Goal: Communication & Community: Answer question/provide support

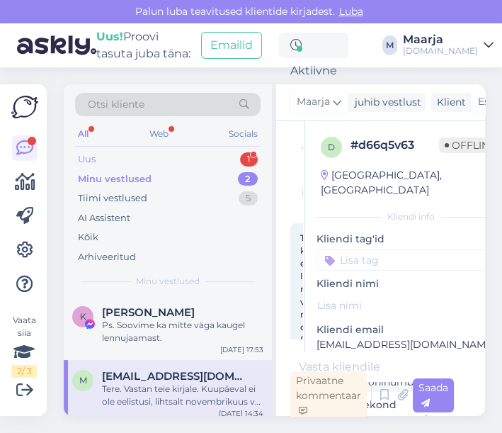
scroll to position [105, 0]
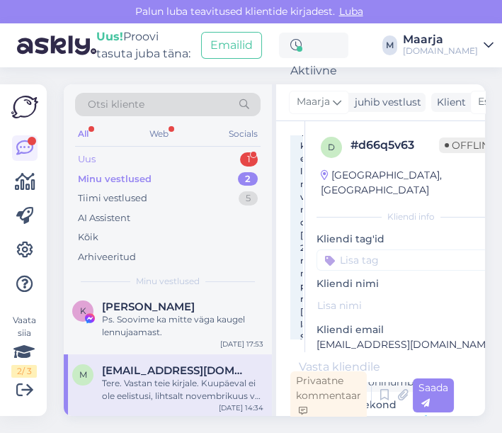
click at [166, 151] on div "Uus 1" at bounding box center [168, 159] width 186 height 20
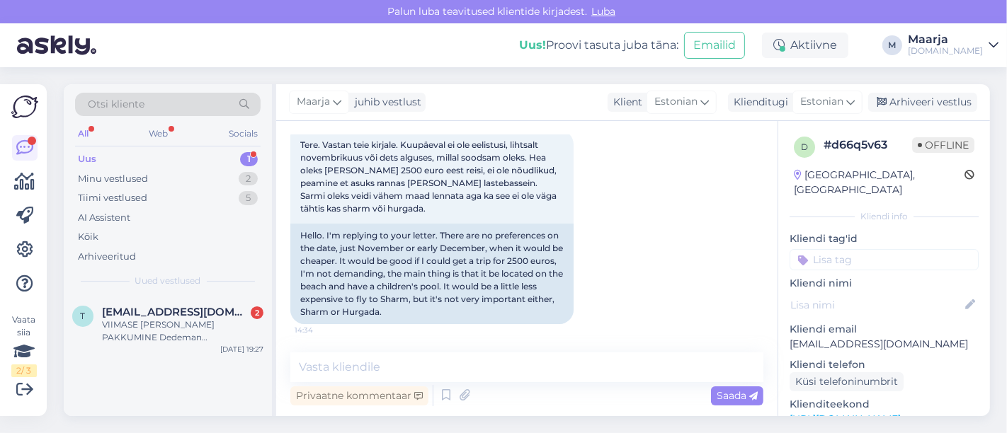
scroll to position [79, 0]
click at [159, 171] on div "Minu vestlused 2" at bounding box center [168, 179] width 186 height 20
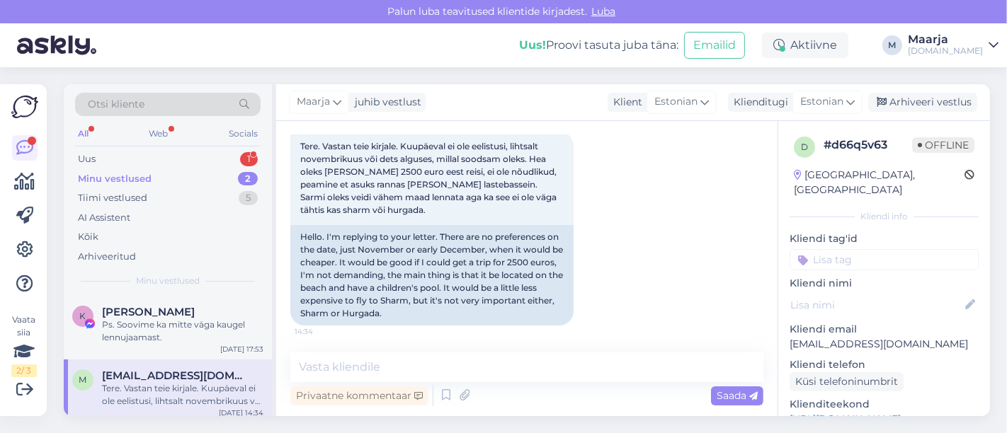
click at [144, 382] on div "Tere. Vastan teie kirjale. Kuupäeval ei ole eelistusi, lihtsalt novembrikuus võ…" at bounding box center [182, 394] width 161 height 25
drag, startPoint x: 908, startPoint y: 331, endPoint x: 792, endPoint y: 331, distance: 115.4
click at [501, 337] on p "[EMAIL_ADDRESS][DOMAIN_NAME]" at bounding box center [884, 344] width 189 height 15
copy p "[EMAIL_ADDRESS][DOMAIN_NAME]"
click at [204, 106] on div "Otsi kliente" at bounding box center [168, 104] width 186 height 23
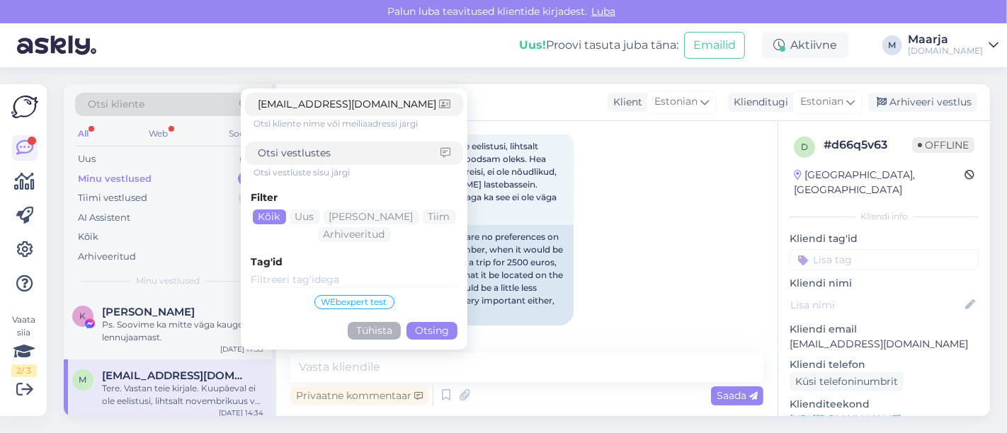
type input "[EMAIL_ADDRESS][DOMAIN_NAME]"
click at [435, 328] on button "Otsing" at bounding box center [432, 331] width 51 height 18
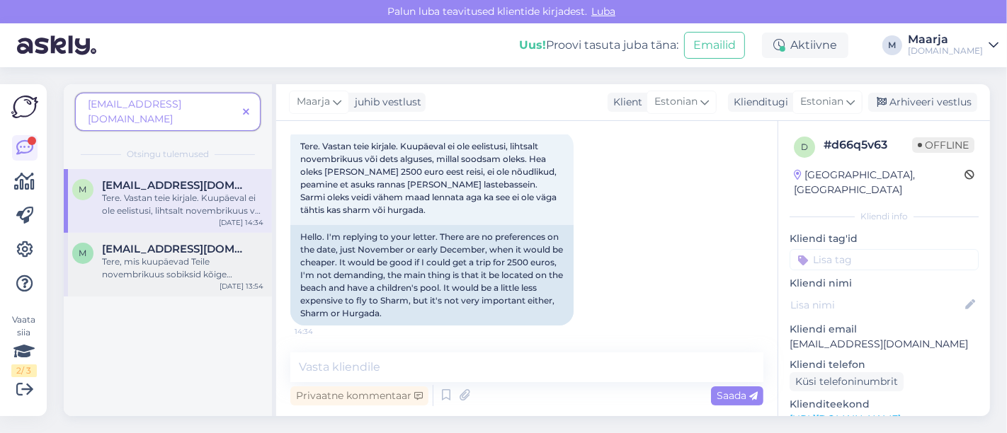
click at [176, 256] on div "Tere, mis kuupäevad Teile novembrikuus sobiksid kõige paremini? Mis sihtkoht Te…" at bounding box center [182, 268] width 161 height 25
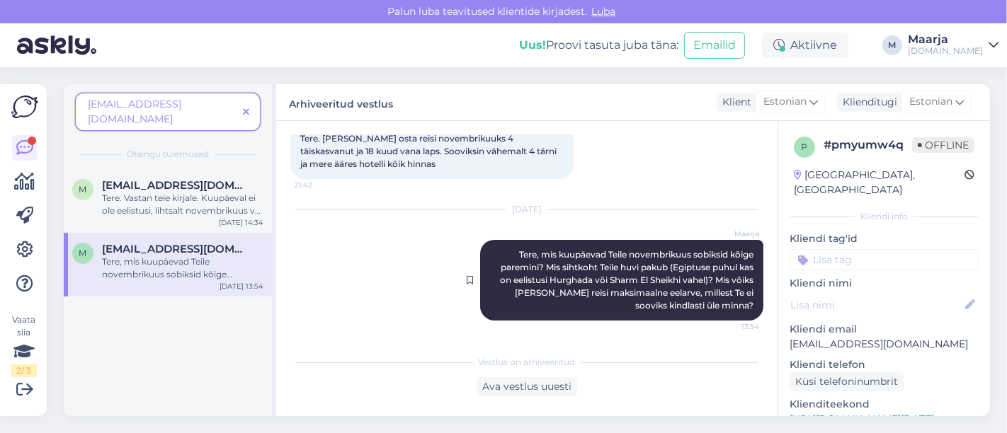
scroll to position [0, 0]
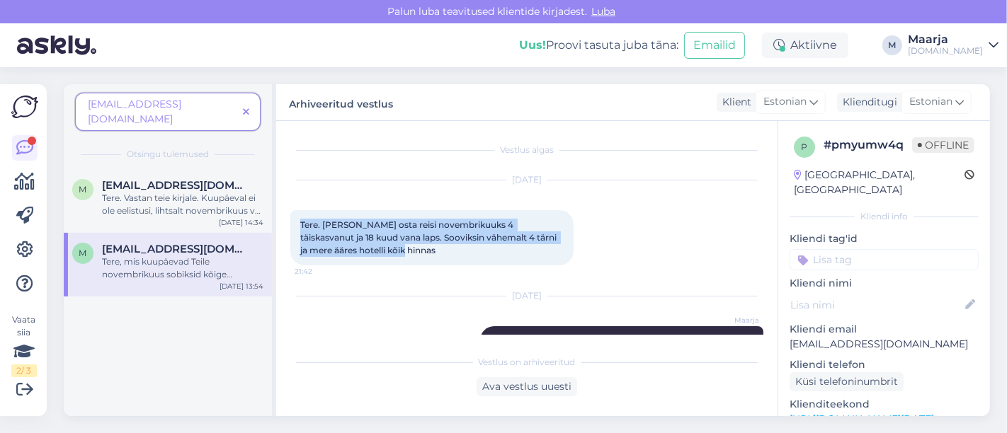
drag, startPoint x: 297, startPoint y: 219, endPoint x: 408, endPoint y: 247, distance: 114.1
click at [408, 247] on div "Tere. [PERSON_NAME] osta reisi novembrikuuks 4 täiskasvanut ja 18 kuud vana lap…" at bounding box center [431, 237] width 283 height 55
copy span "Tere. [PERSON_NAME] osta reisi novembrikuuks 4 täiskasvanut ja 18 kuud vana lap…"
click at [423, 277] on div "[DATE] Tere. [PERSON_NAME] osta reisi novembrikuuks 4 täiskasvanut ja 18 kuud v…" at bounding box center [526, 223] width 473 height 116
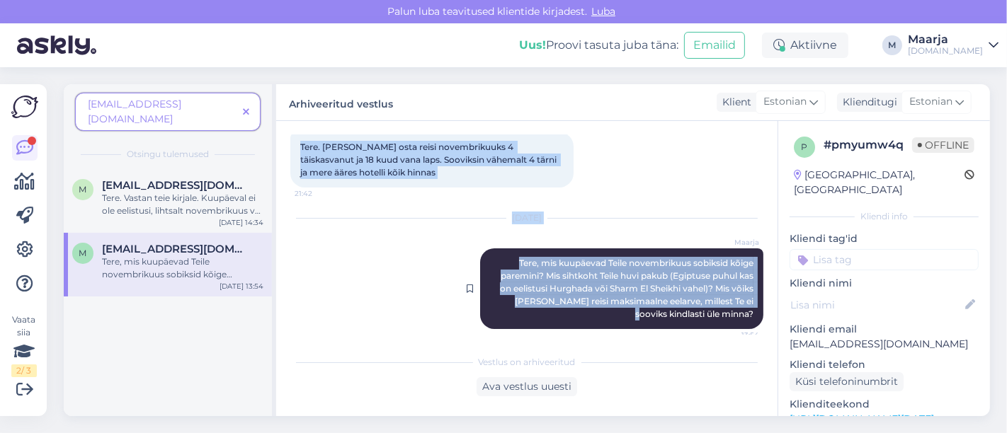
scroll to position [86, 0]
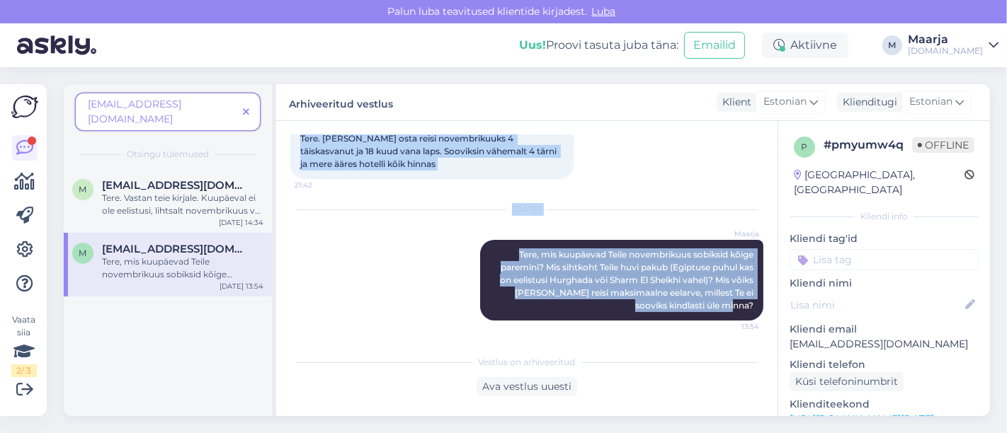
drag, startPoint x: 299, startPoint y: 220, endPoint x: 756, endPoint y: 322, distance: 468.7
click at [501, 322] on div "Vestlus algas [DATE] Tere. [PERSON_NAME] osta reisi novembrikuuks 4 täiskasvanu…" at bounding box center [533, 235] width 486 height 200
copy div "Tere. [PERSON_NAME] osta reisi novembrikuuks 4 täiskasvanut ja 18 kuud vana lap…"
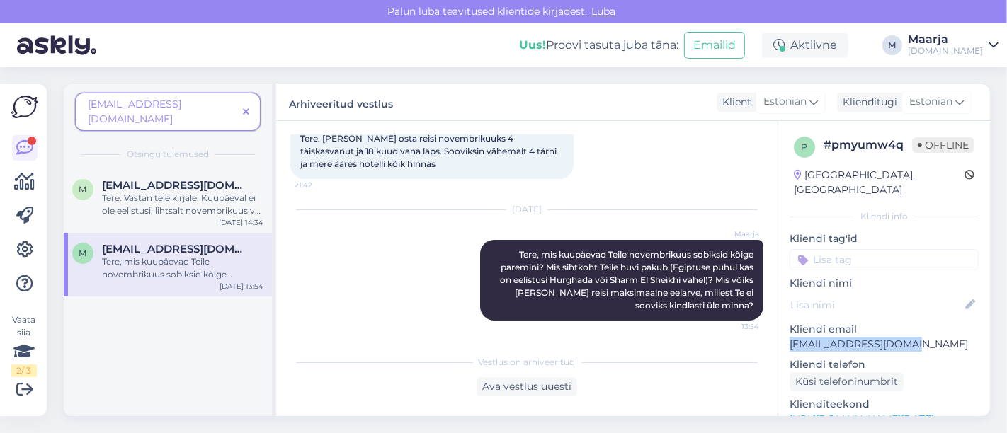
drag, startPoint x: 925, startPoint y: 328, endPoint x: 779, endPoint y: 331, distance: 145.9
click at [501, 331] on div "p # pmyumw4q Offline [GEOGRAPHIC_DATA], [GEOGRAPHIC_DATA] Kliendi info Kliendi …" at bounding box center [884, 419] width 212 height 597
copy p "[EMAIL_ADDRESS][DOMAIN_NAME]"
click at [183, 192] on div "Tere. Vastan teie kirjale. Kuupäeval ei ole eelistusi, lihtsalt novembrikuus võ…" at bounding box center [182, 204] width 161 height 25
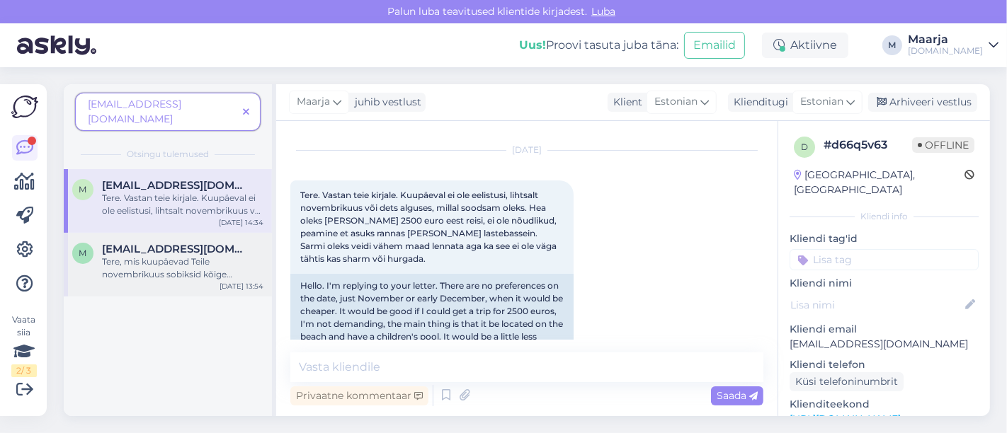
drag, startPoint x: 192, startPoint y: 245, endPoint x: 200, endPoint y: 246, distance: 8.5
click at [192, 256] on div "Tere, mis kuupäevad Teile novembrikuus sobiksid kõige paremini? Mis sihtkoht Te…" at bounding box center [182, 268] width 161 height 25
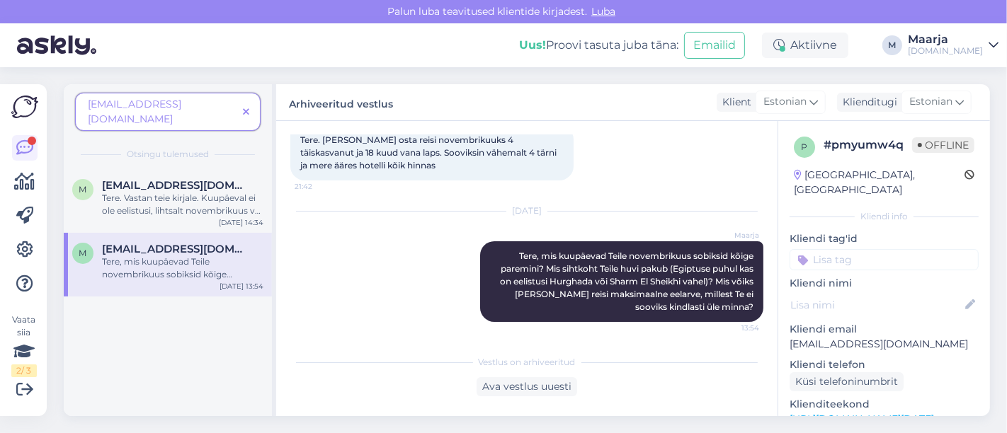
scroll to position [86, 0]
click at [217, 193] on div "Tere. Vastan teie kirjale. Kuupäeval ei ole eelistusi, lihtsalt novembrikuus võ…" at bounding box center [182, 204] width 161 height 25
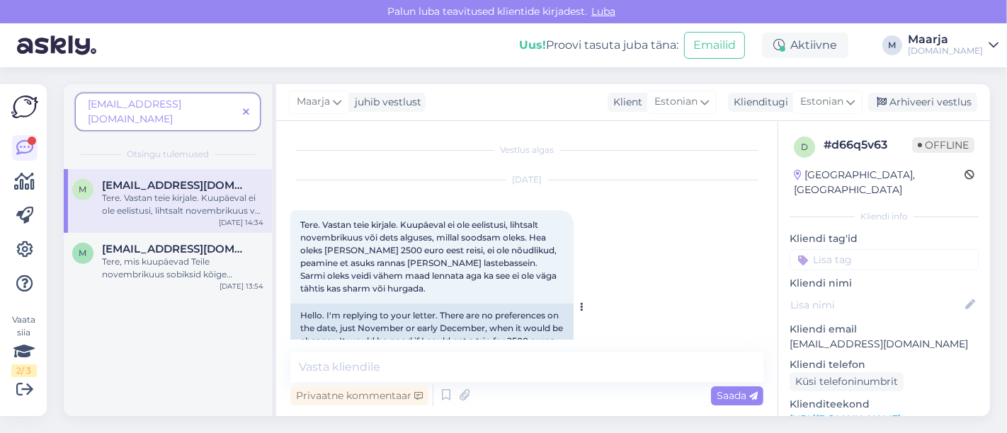
scroll to position [79, 0]
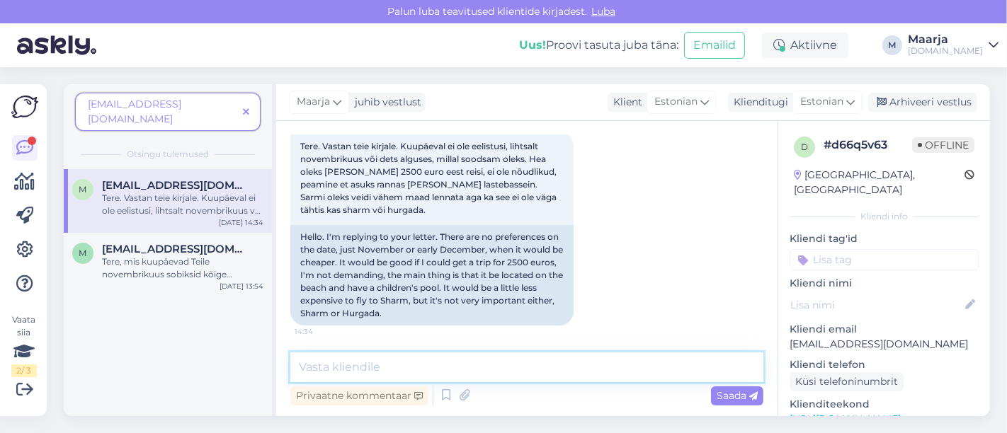
click at [393, 362] on textarea at bounding box center [526, 368] width 473 height 30
click at [407, 367] on textarea at bounding box center [526, 368] width 473 height 30
type textarea "T"
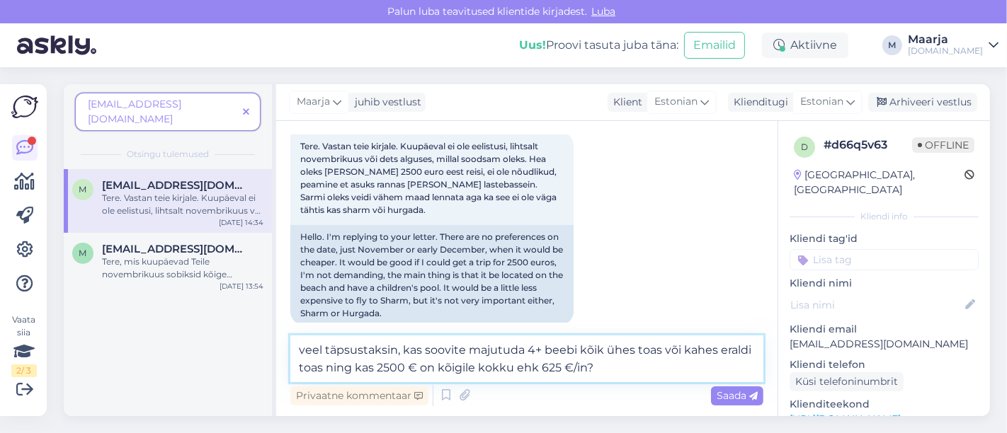
type textarea "veel täpsustaksin, kas soovite majutuda 4+ beebi kõik ühes toas või kahes erald…"
drag, startPoint x: 545, startPoint y: 355, endPoint x: 282, endPoint y: 339, distance: 263.2
click at [282, 339] on div "Vestlus algas [DATE] Tere. Vastan teie kirjale. Kuupäeval ei ole eelistusi, lih…" at bounding box center [526, 268] width 501 height 295
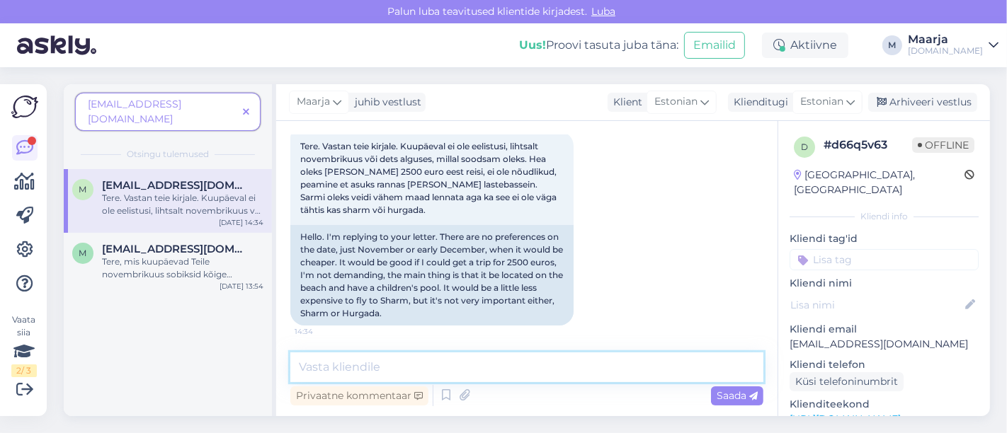
click at [387, 375] on textarea at bounding box center [526, 368] width 473 height 30
type textarea "Saatsime pakkumise Teile meilile. :)"
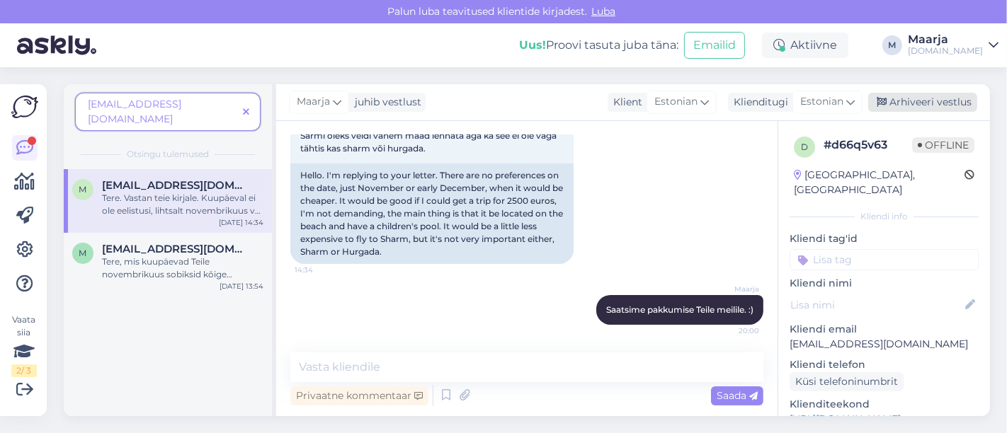
click at [501, 96] on div "Arhiveeri vestlus" at bounding box center [922, 102] width 109 height 19
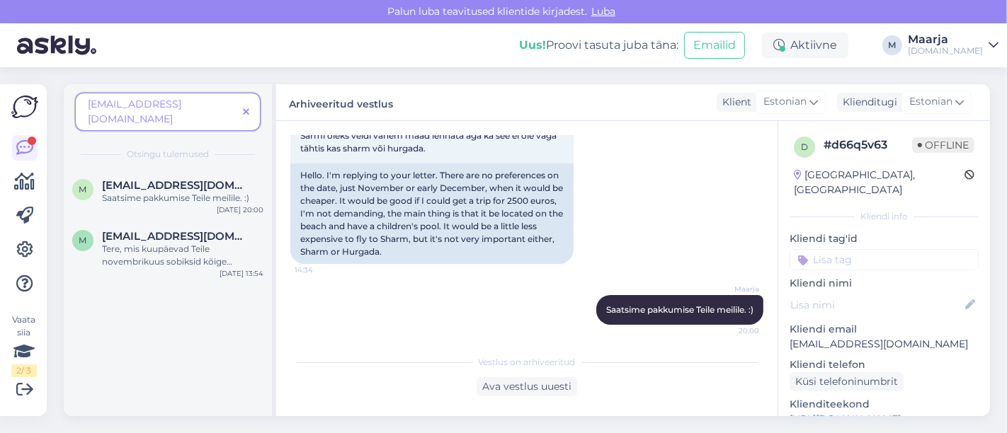
click at [246, 108] on icon at bounding box center [246, 113] width 6 height 10
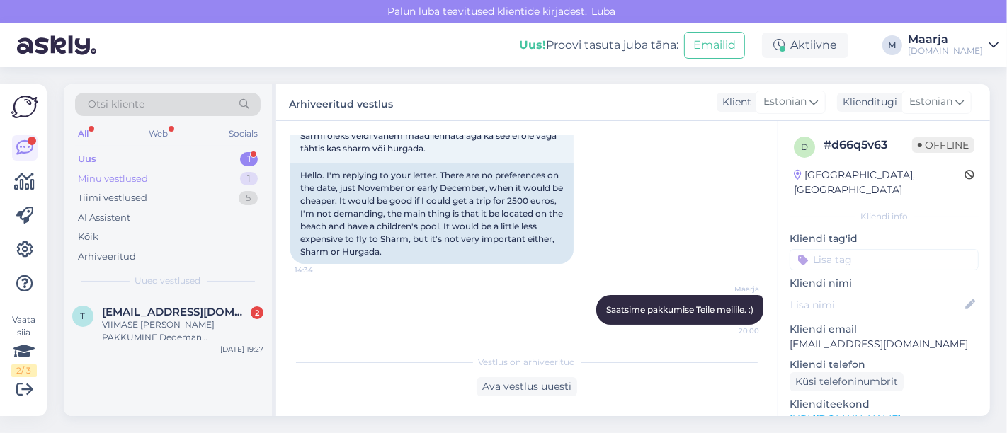
click at [163, 176] on div "Minu vestlused 1" at bounding box center [168, 179] width 186 height 20
click at [117, 337] on div "Ps. Soovime ka mitte väga kaugel lennujaamast." at bounding box center [182, 331] width 161 height 25
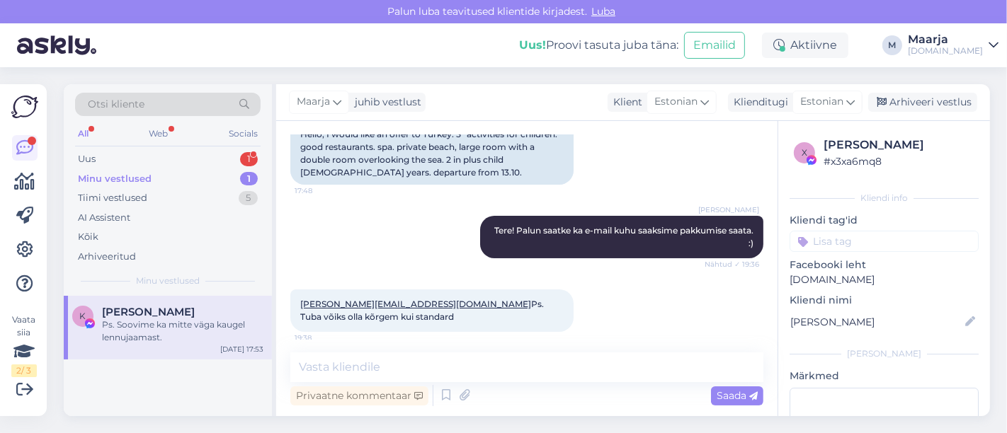
scroll to position [180, 0]
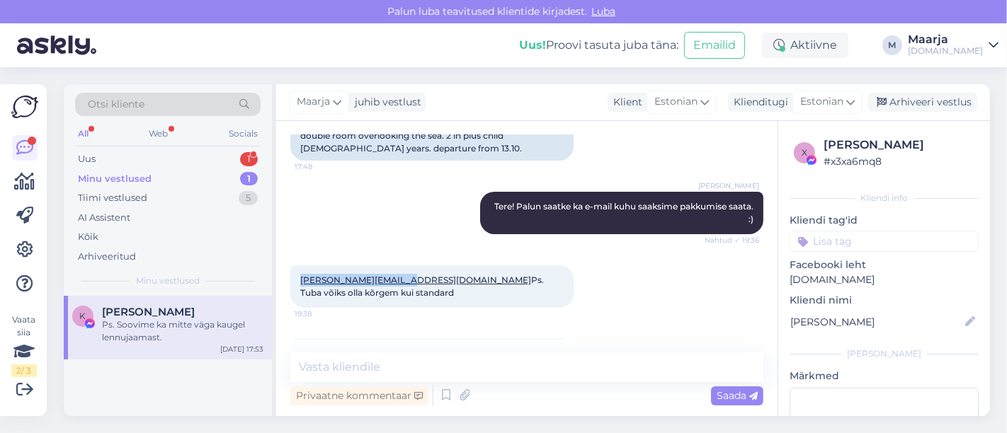
drag, startPoint x: 404, startPoint y: 268, endPoint x: 295, endPoint y: 256, distance: 110.4
click at [295, 266] on div "[PERSON_NAME][EMAIL_ADDRESS][DOMAIN_NAME] Ps. Tuba võiks olla kõrgem kui standa…" at bounding box center [431, 287] width 283 height 42
copy link "[PERSON_NAME][EMAIL_ADDRESS][DOMAIN_NAME]"
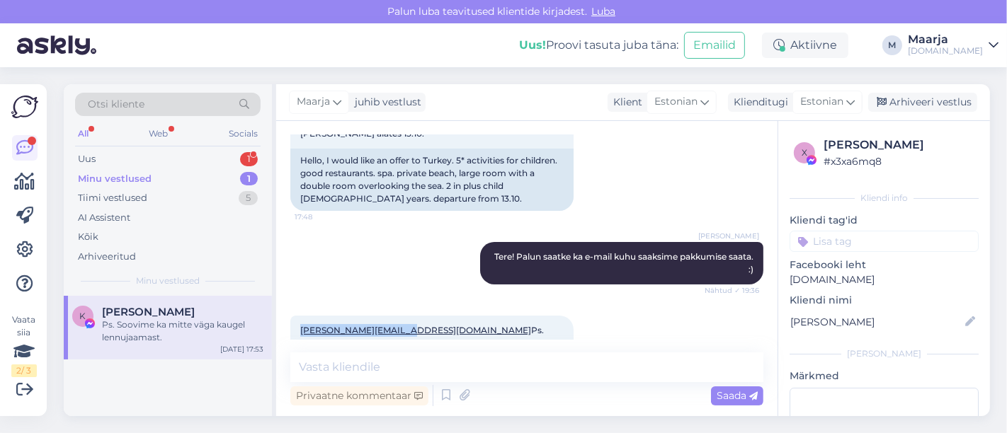
scroll to position [22, 0]
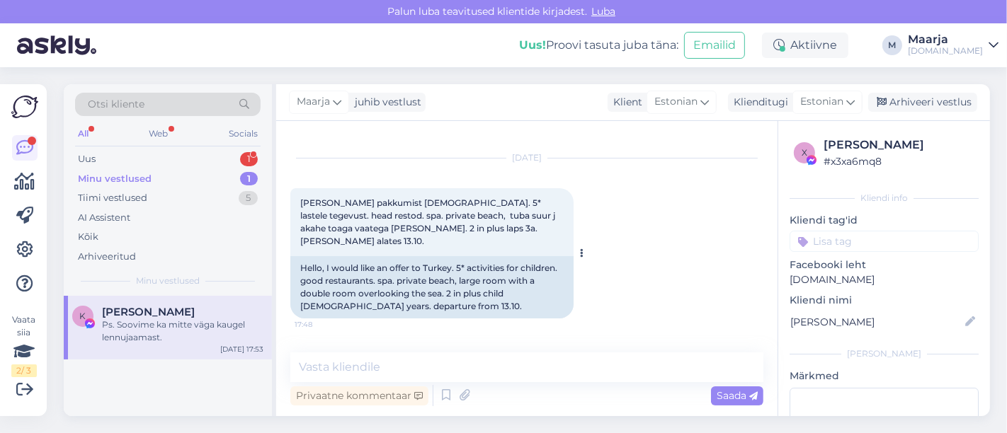
click at [407, 239] on div "[PERSON_NAME] pakkumist [DEMOGRAPHIC_DATA]. 5* lastele tegevust. head restod. s…" at bounding box center [431, 222] width 283 height 68
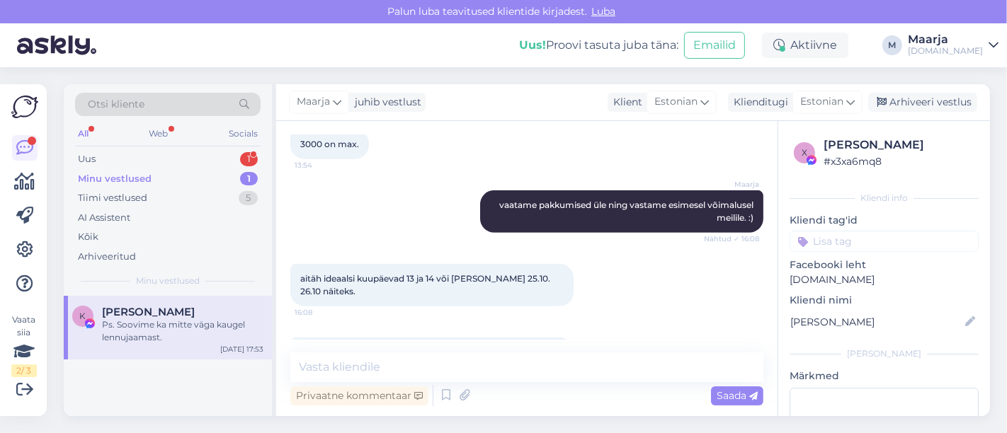
scroll to position [730, 0]
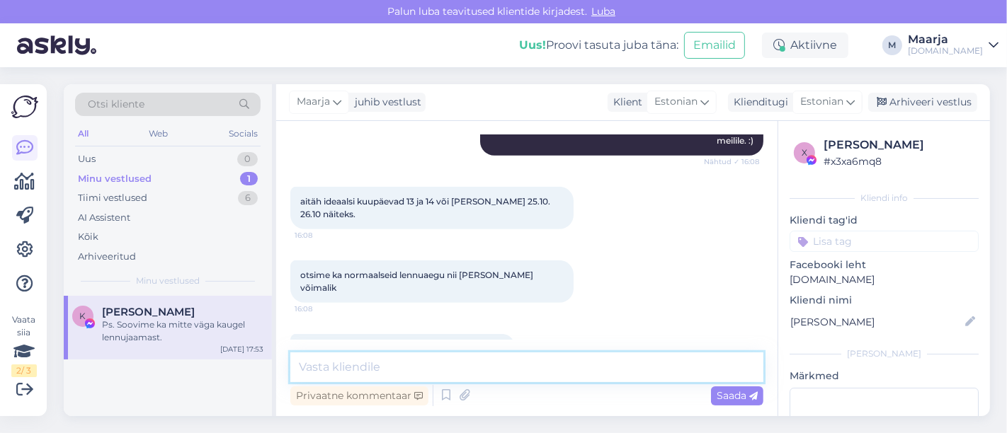
click at [358, 377] on textarea at bounding box center [526, 368] width 473 height 30
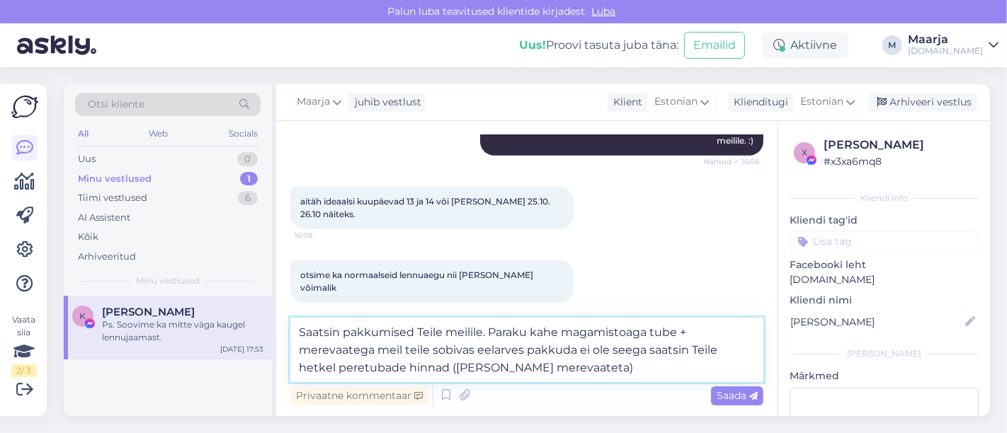
type textarea "Saatsin pakkumised Teile meilile. Paraku kahe magamistoaga tube + merevaatega m…"
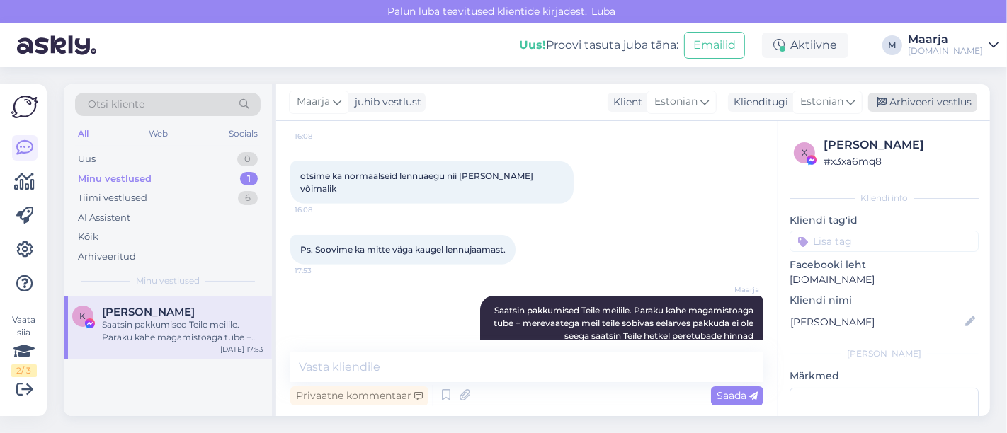
click at [501, 101] on div "Arhiveeri vestlus" at bounding box center [922, 102] width 109 height 19
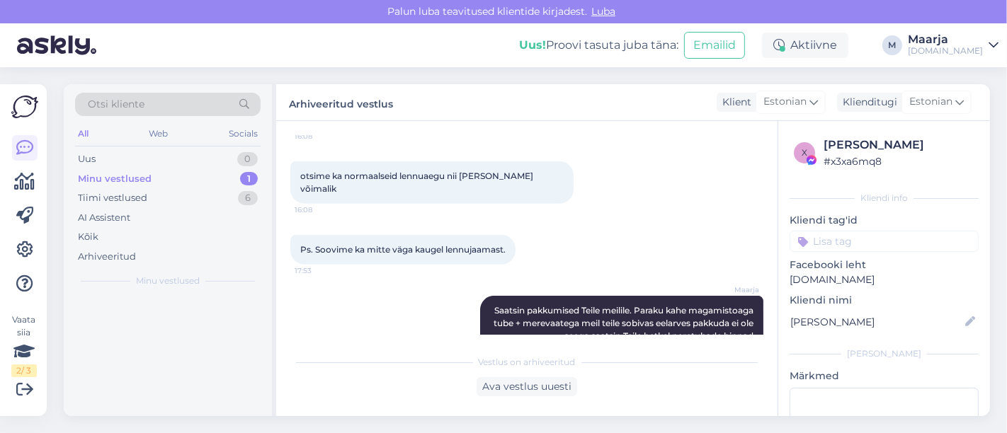
scroll to position [834, 0]
